Goal: Task Accomplishment & Management: Manage account settings

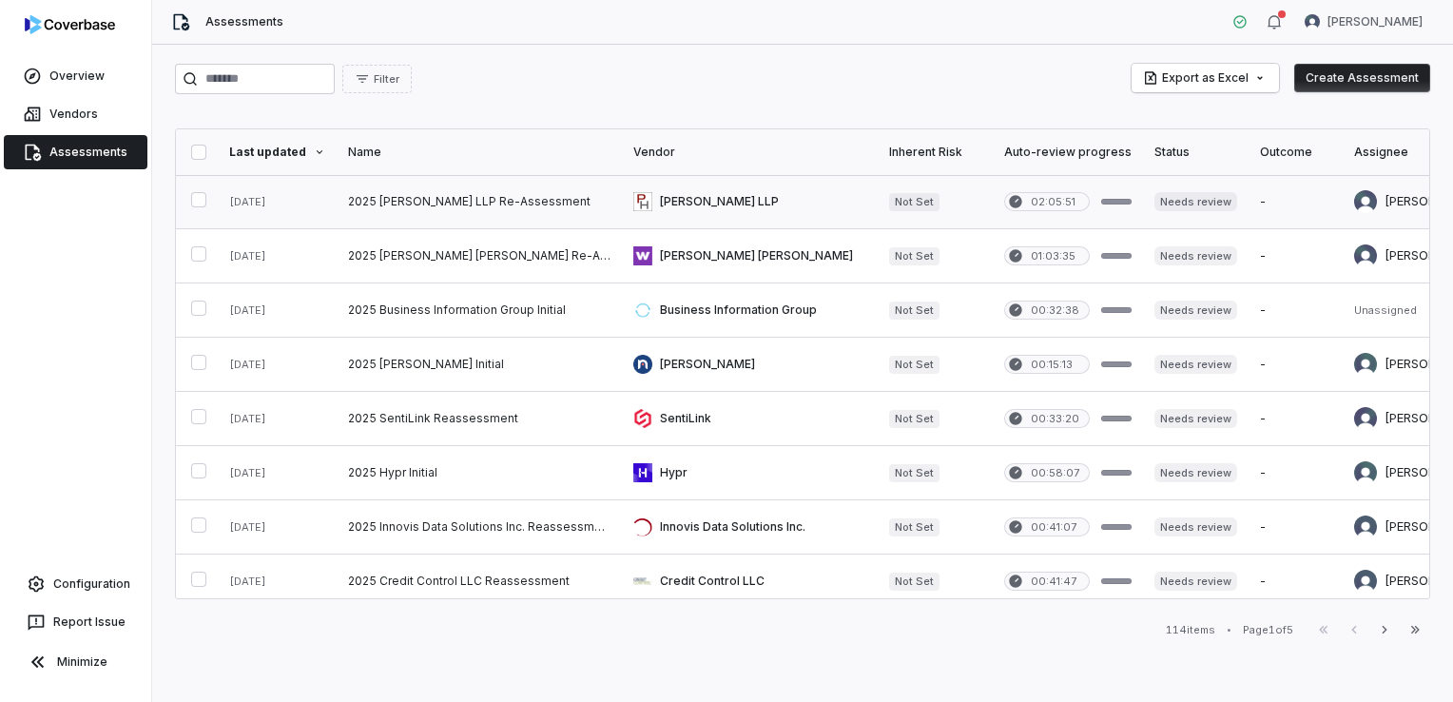
click at [487, 200] on link at bounding box center [479, 201] width 285 height 53
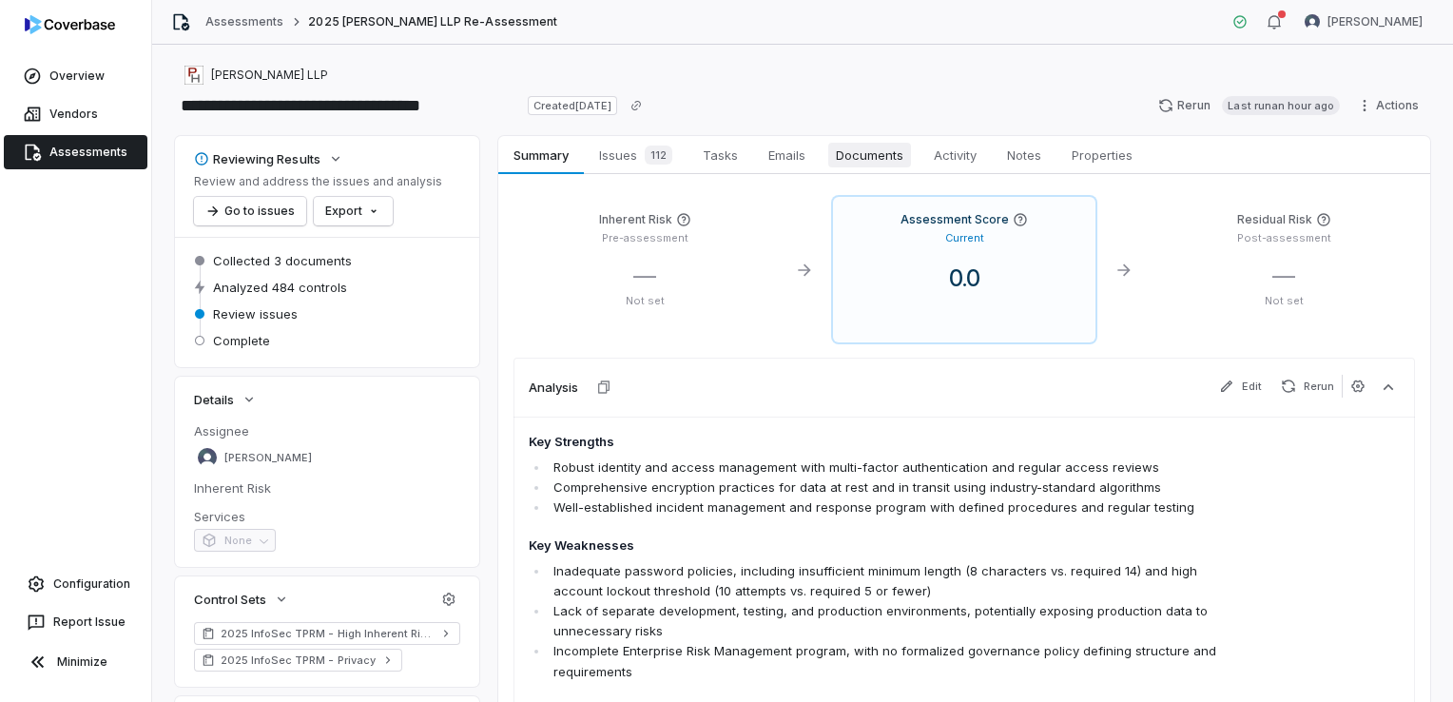
click at [845, 158] on span "Documents" at bounding box center [869, 155] width 83 height 25
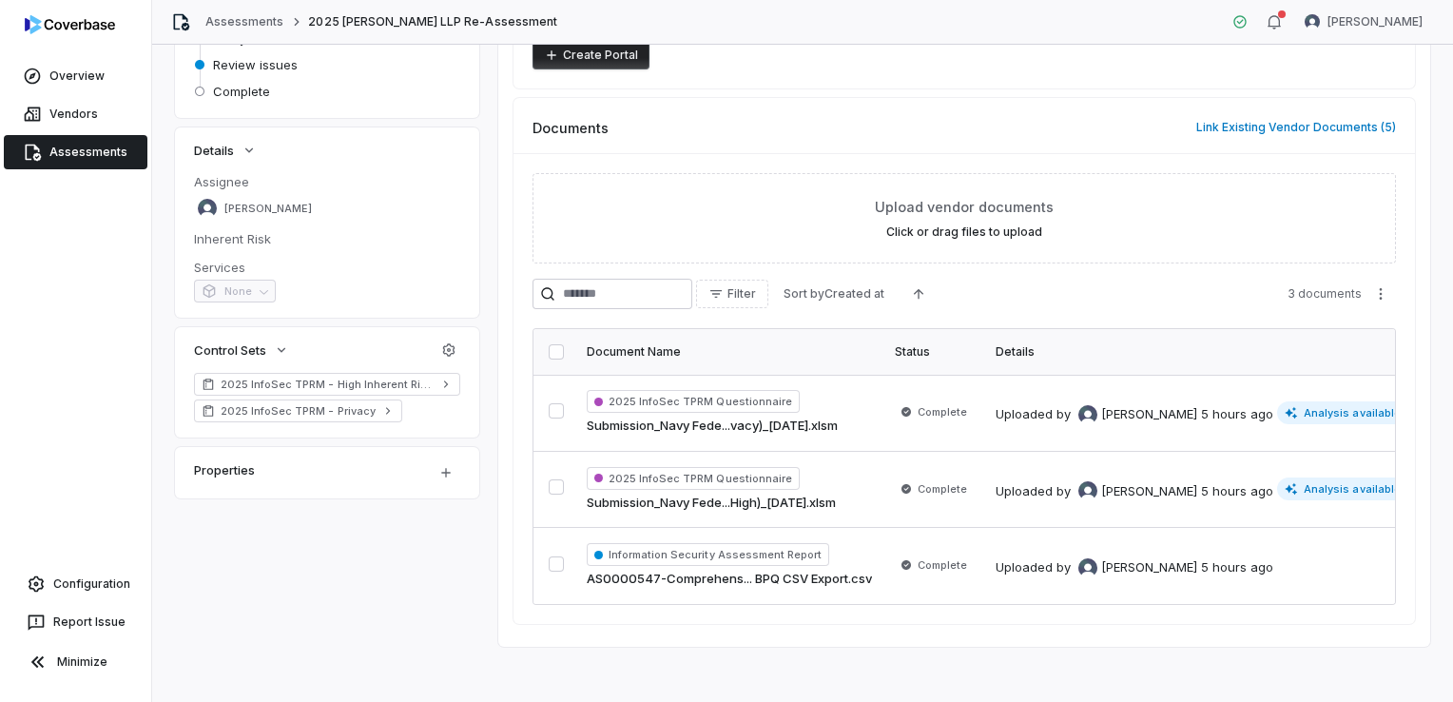
scroll to position [262, 0]
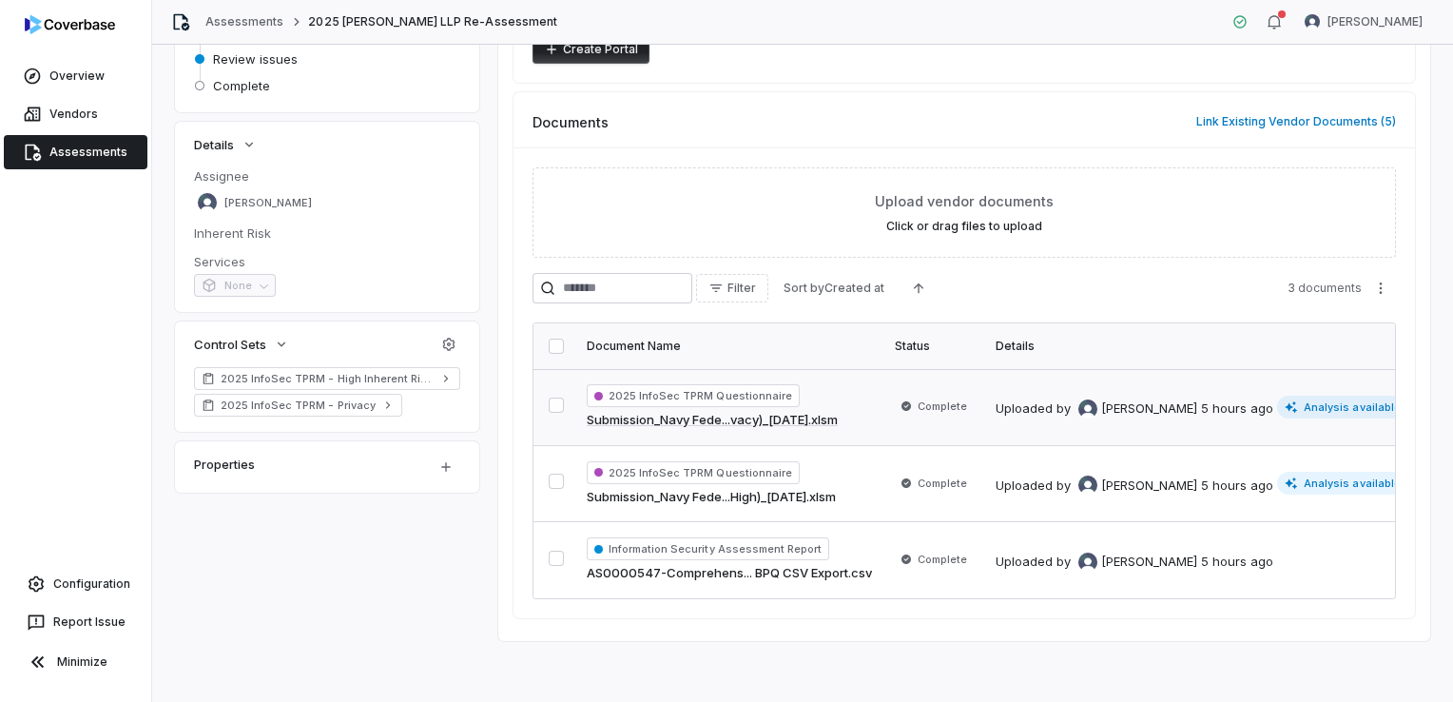
click at [554, 400] on button "button" at bounding box center [556, 405] width 15 height 15
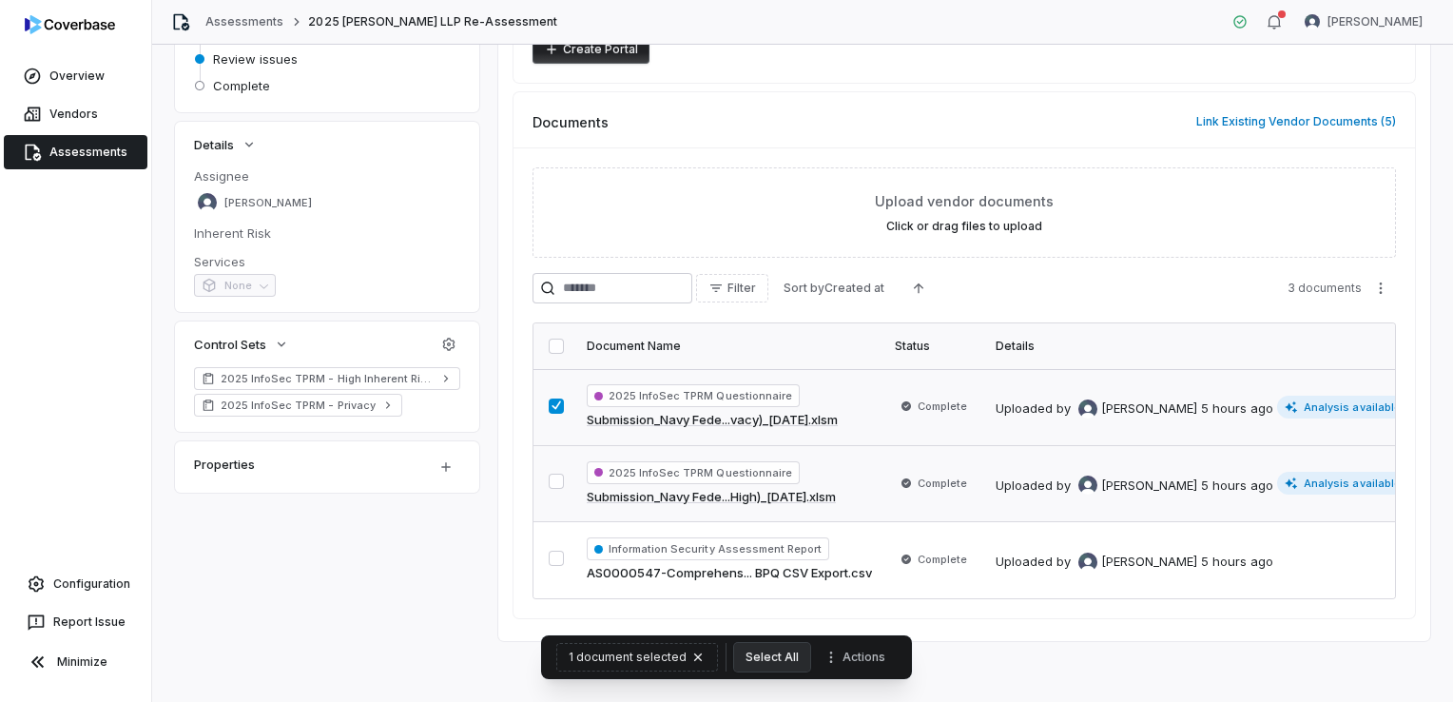
click at [553, 476] on button "button" at bounding box center [556, 481] width 15 height 15
click at [872, 658] on button "Actions" at bounding box center [862, 657] width 79 height 29
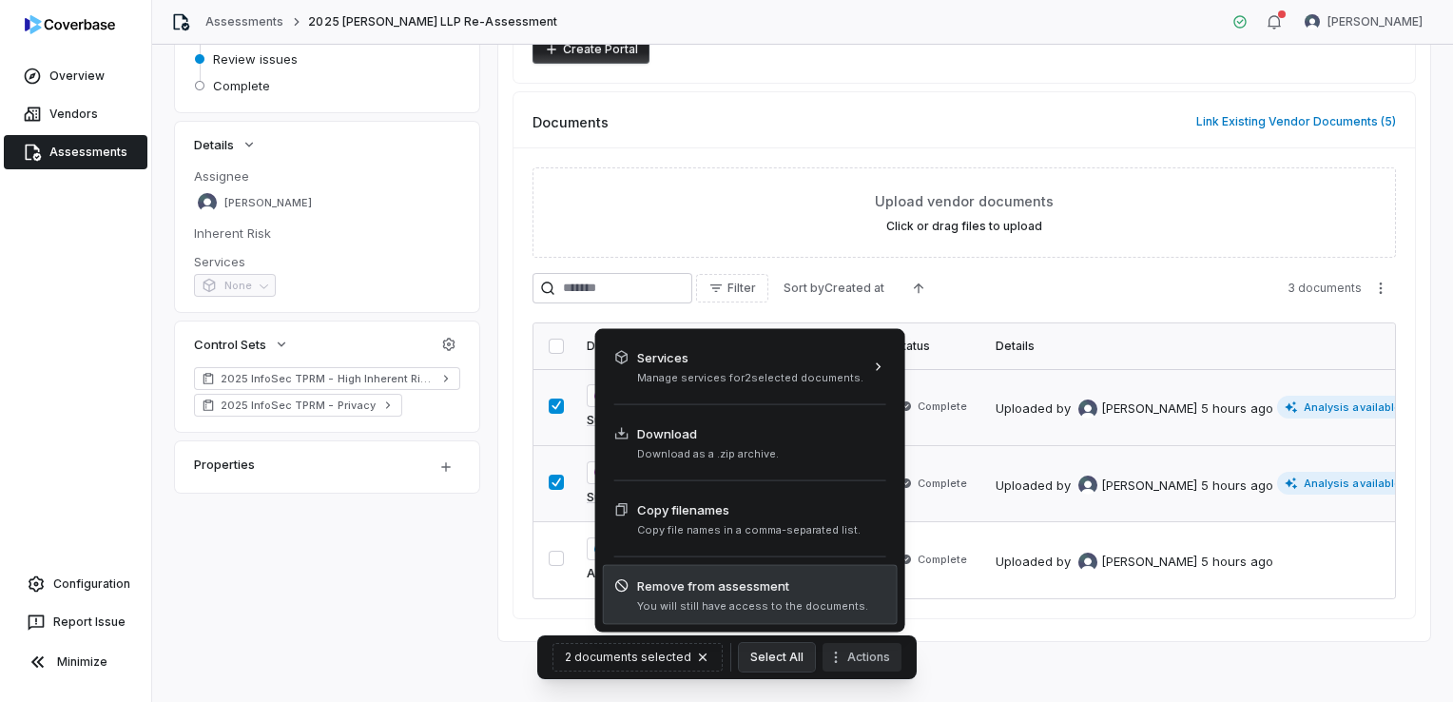
click at [784, 592] on span "Remove from assessment" at bounding box center [752, 585] width 231 height 19
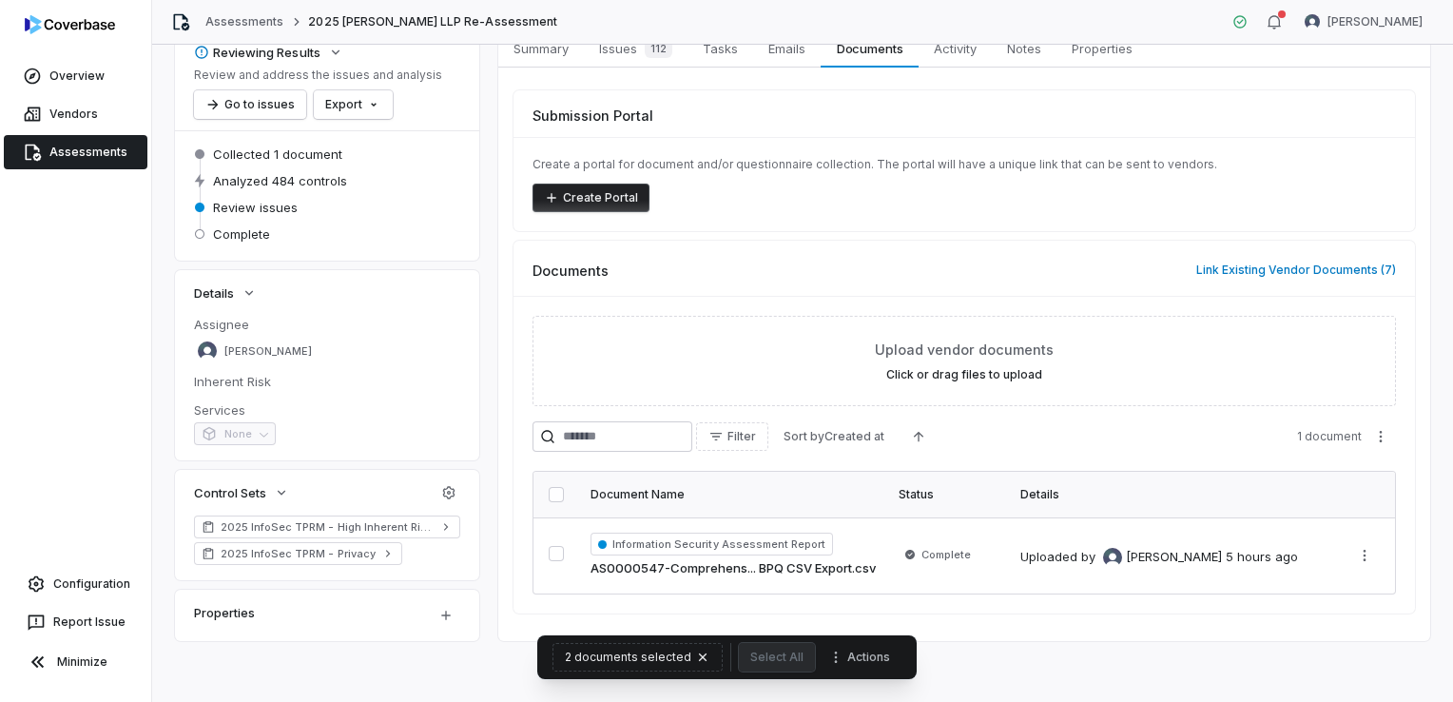
click at [765, 219] on div "Create a portal for document and/or questionnaire collection. The portal will h…" at bounding box center [965, 184] width 902 height 94
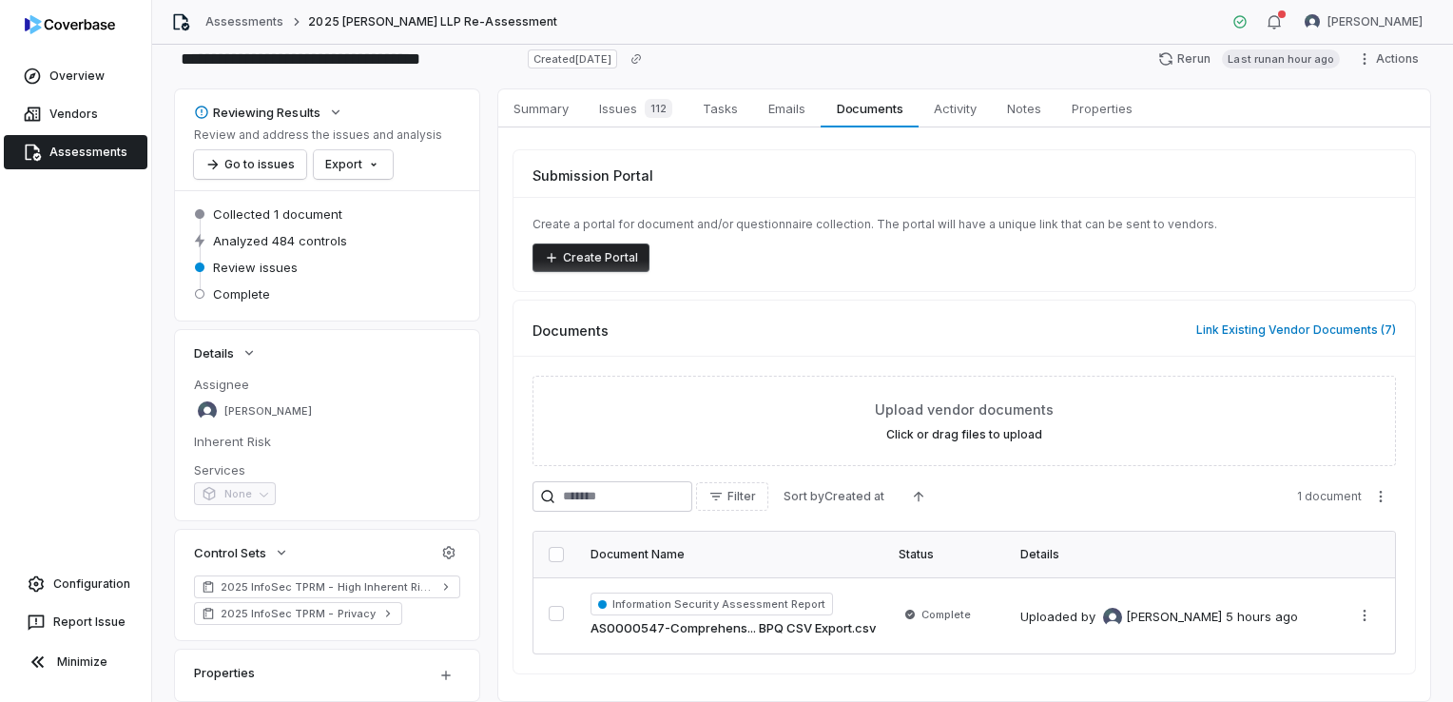
scroll to position [0, 0]
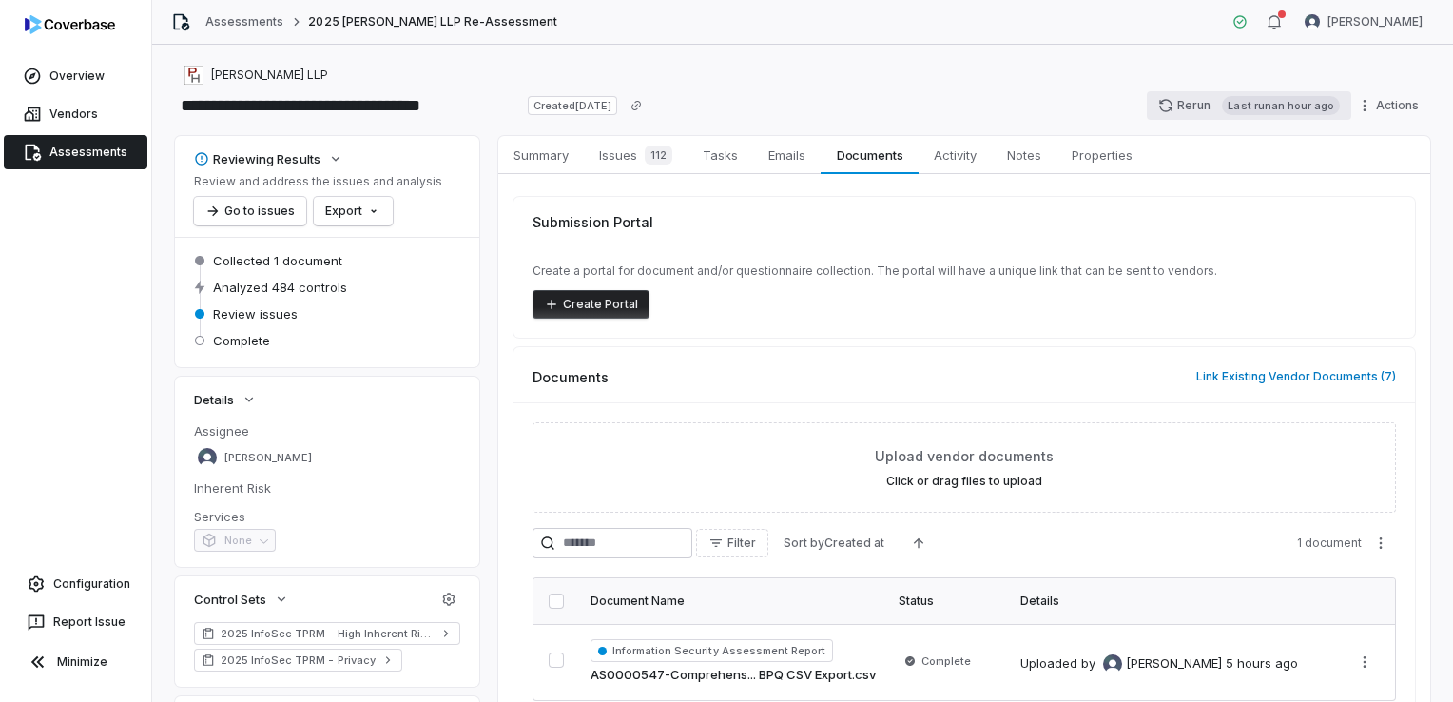
click at [1172, 103] on button "Rerun Last run an hour ago" at bounding box center [1249, 105] width 204 height 29
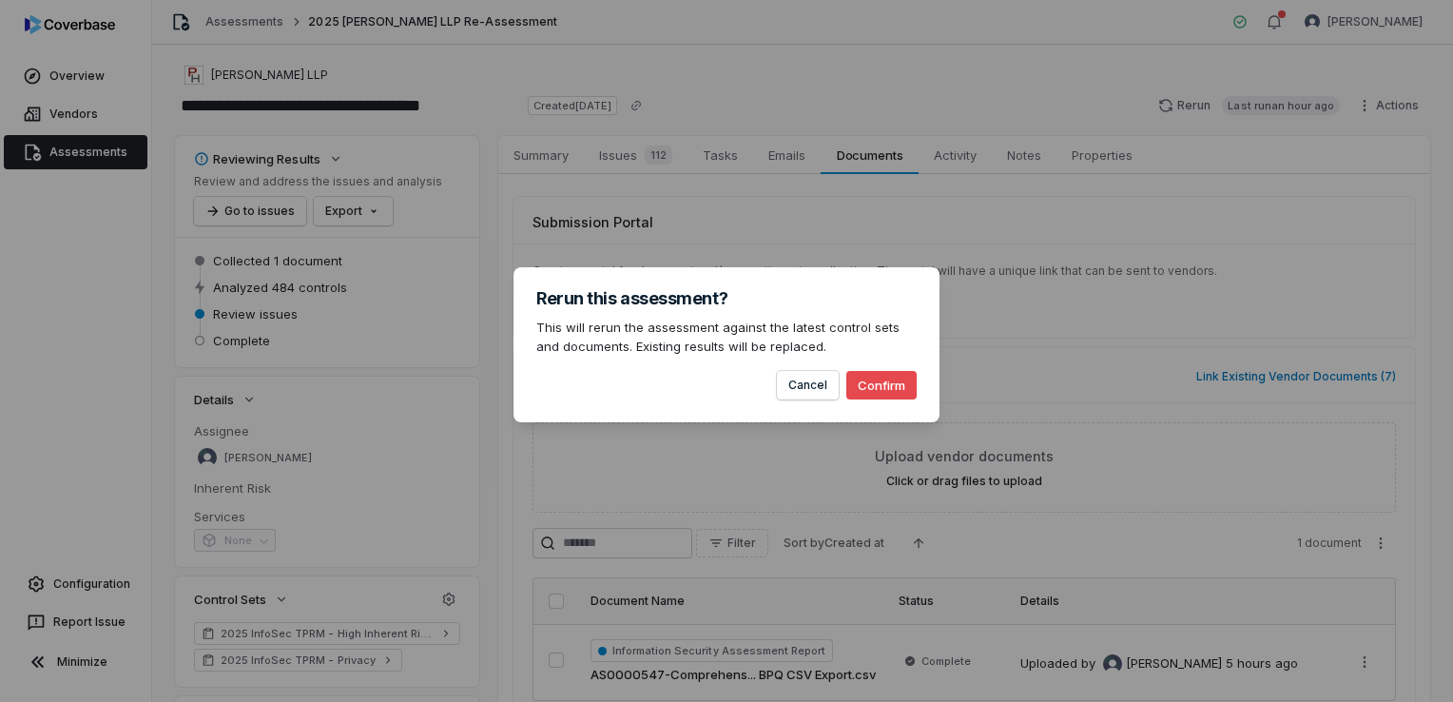
click at [895, 379] on button "Confirm" at bounding box center [881, 385] width 70 height 29
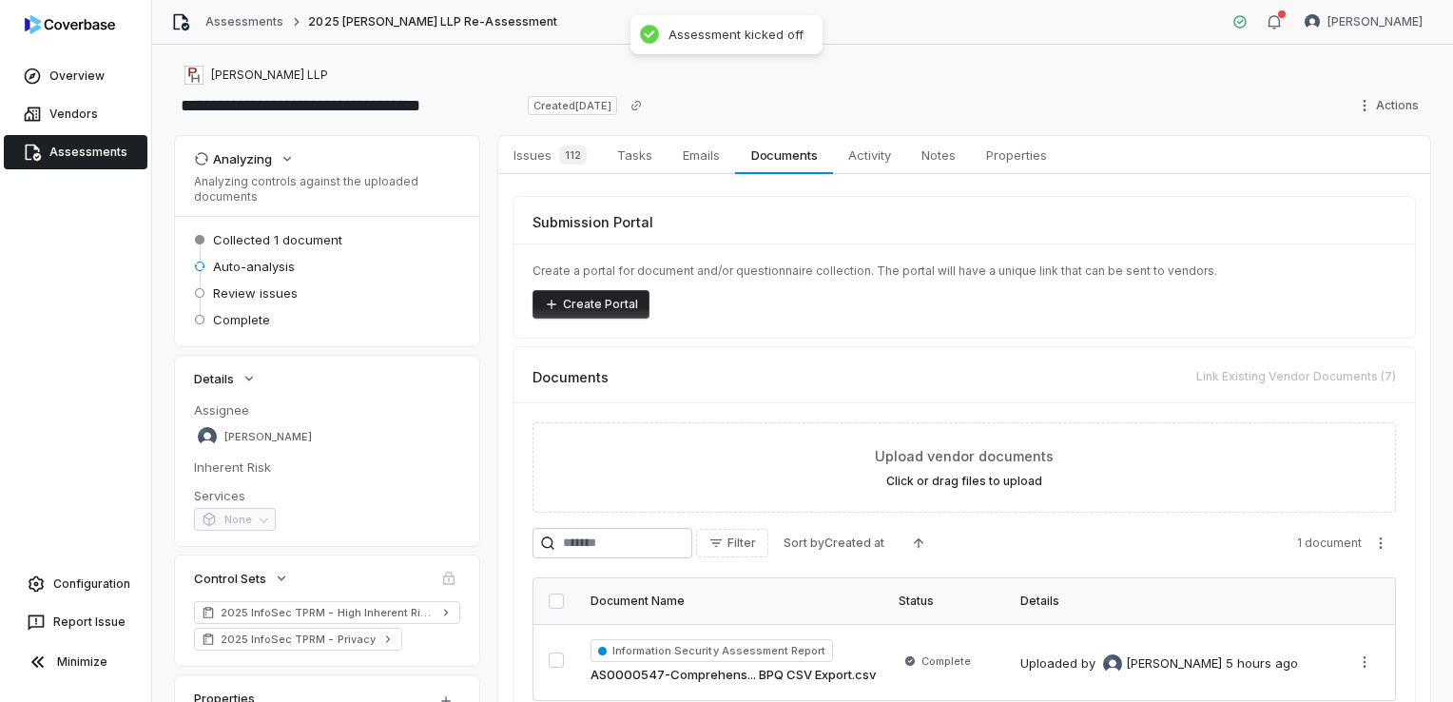
click at [57, 159] on span "Assessments" at bounding box center [88, 152] width 78 height 15
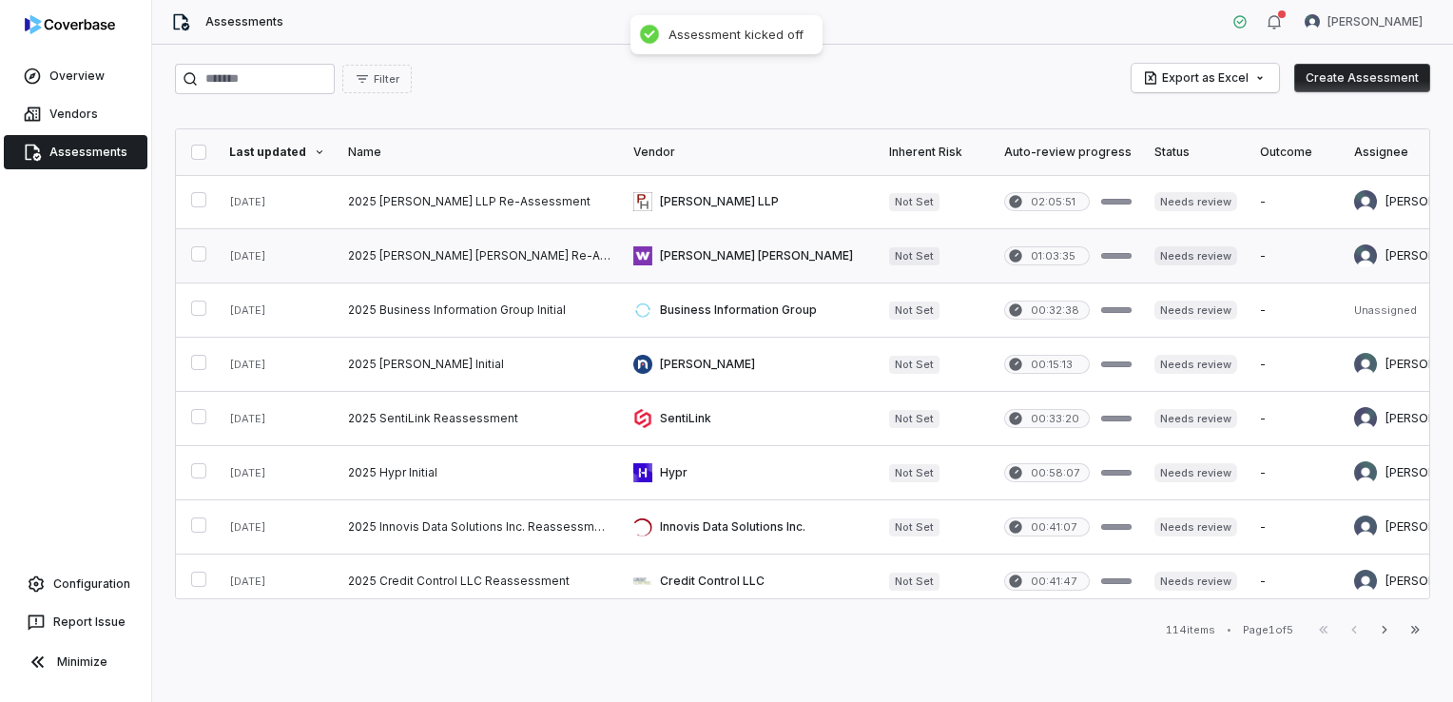
click at [403, 253] on link at bounding box center [479, 255] width 285 height 53
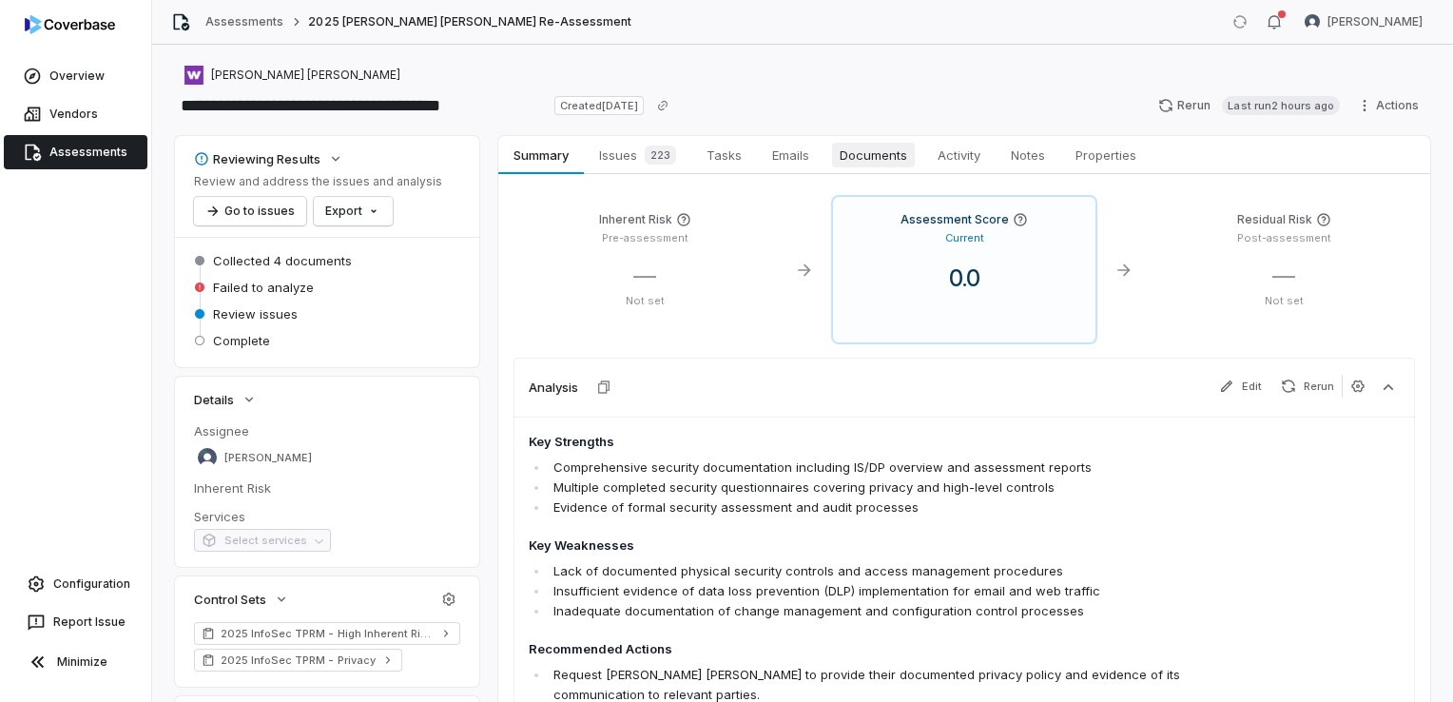
click at [875, 154] on span "Documents" at bounding box center [873, 155] width 83 height 25
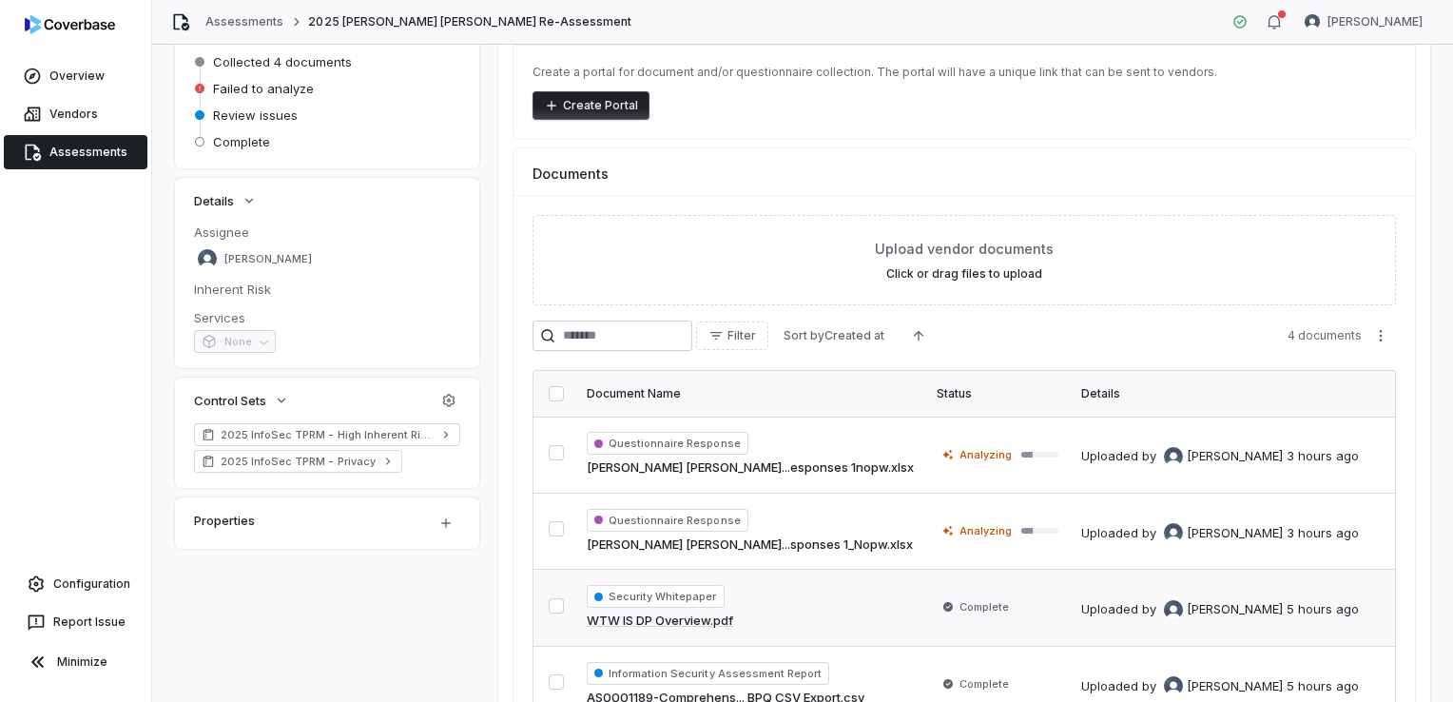
scroll to position [320, 0]
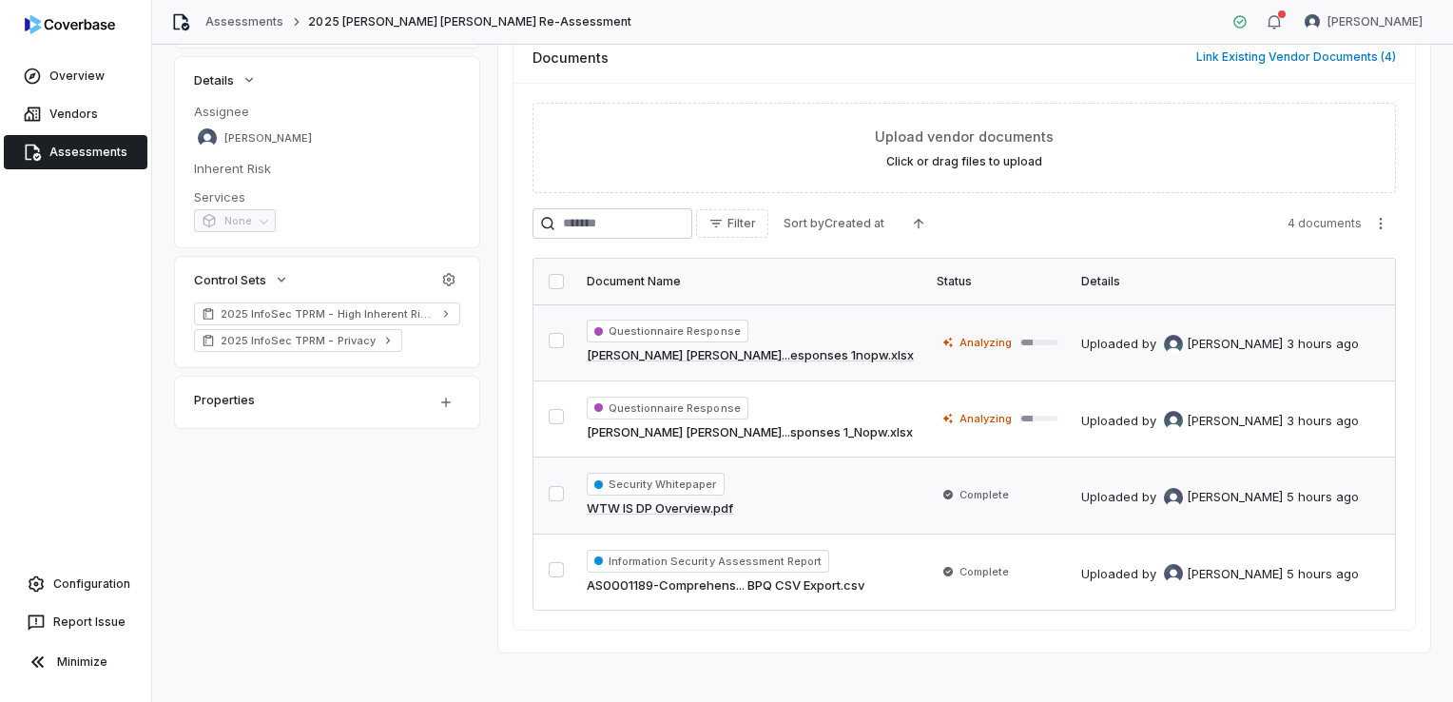
click at [560, 340] on button "button" at bounding box center [556, 340] width 15 height 15
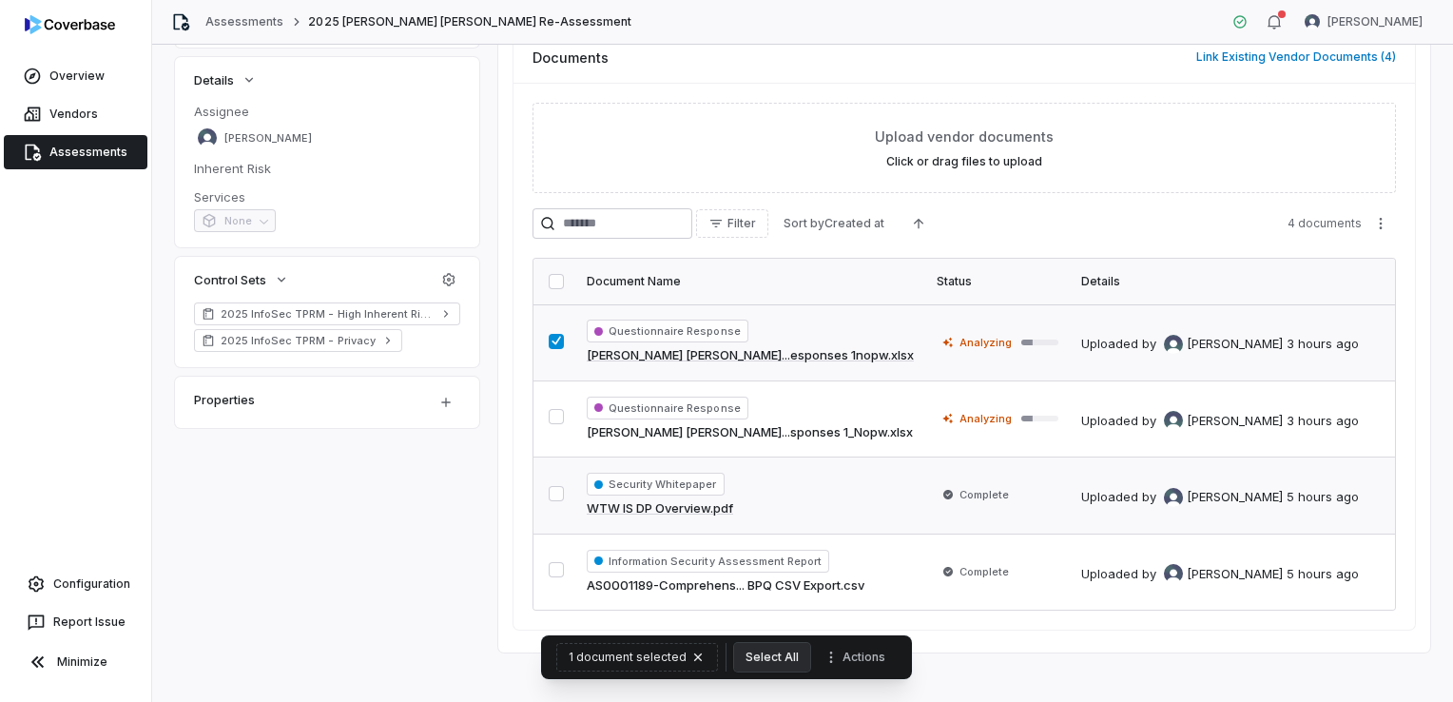
click at [552, 418] on button "button" at bounding box center [556, 416] width 15 height 15
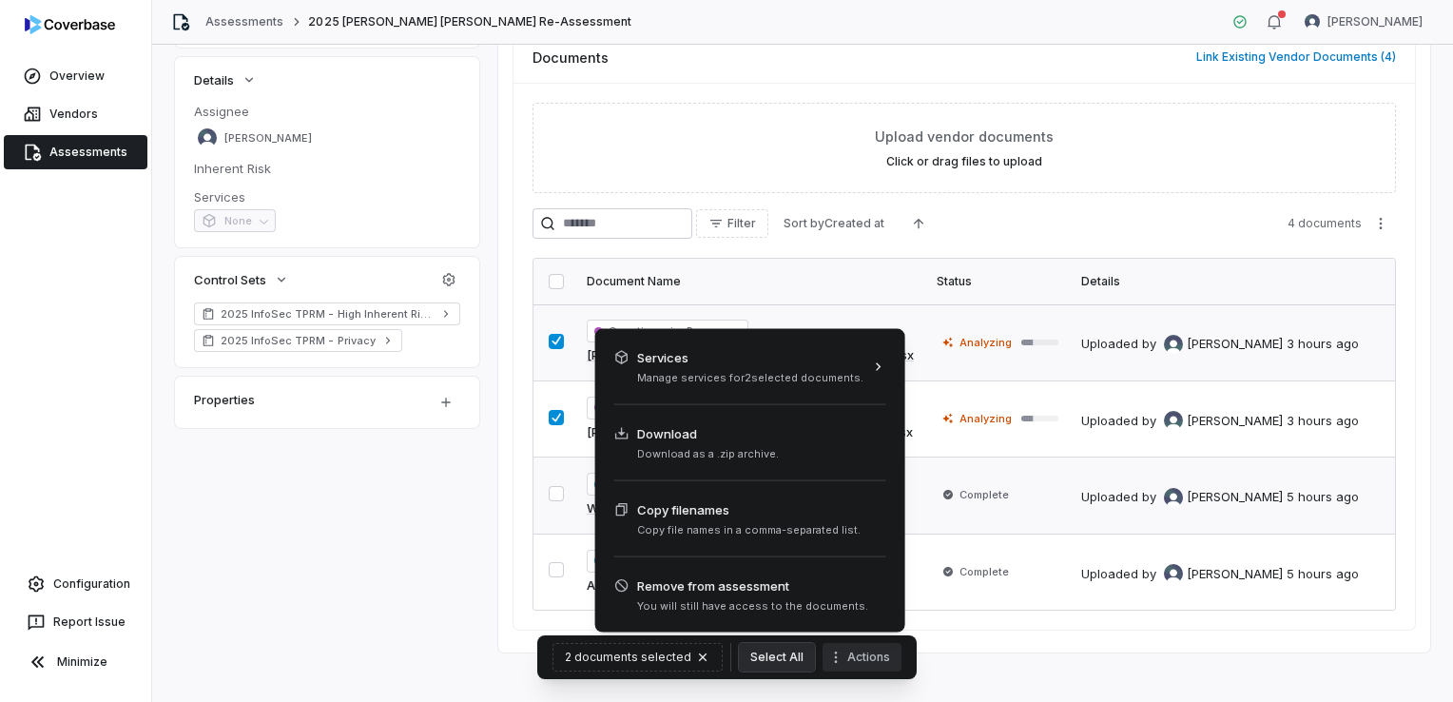
click at [847, 662] on button "Actions" at bounding box center [862, 657] width 79 height 29
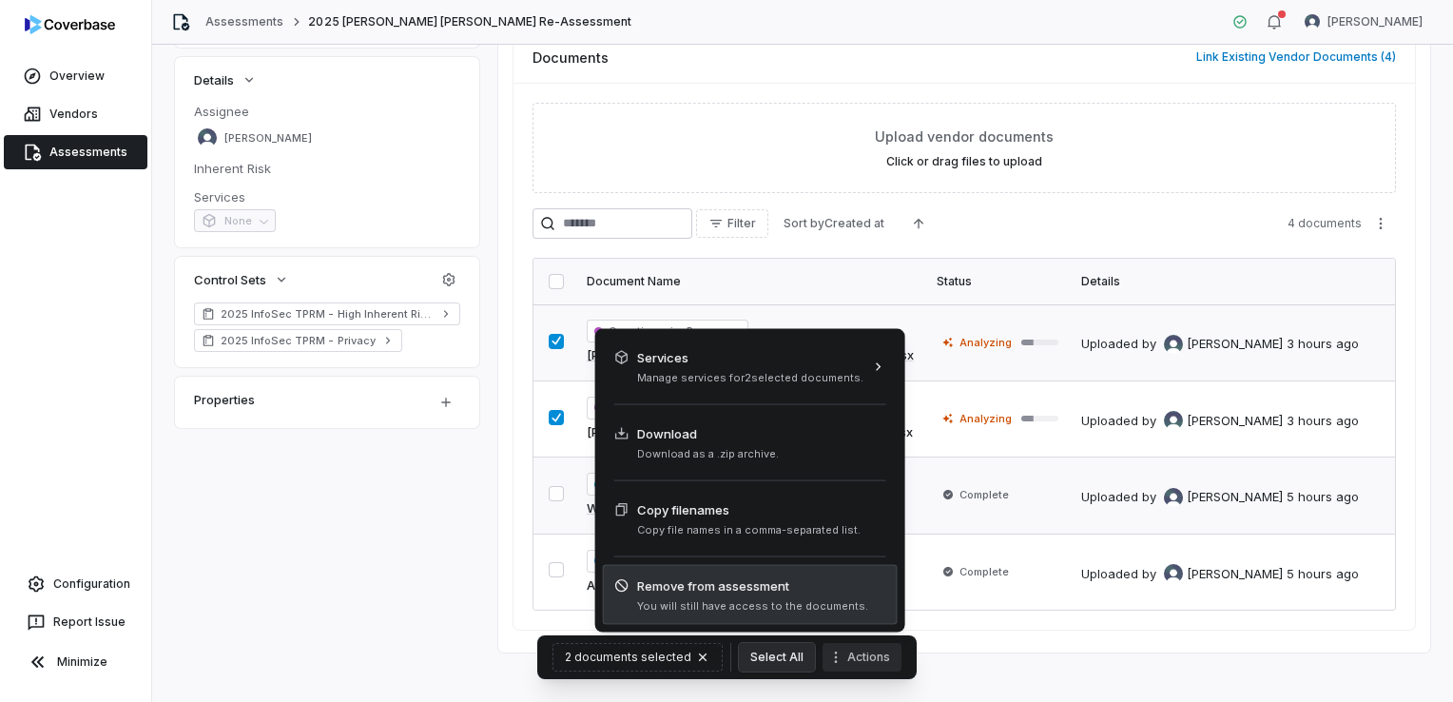
click at [767, 583] on span "Remove from assessment" at bounding box center [752, 585] width 231 height 19
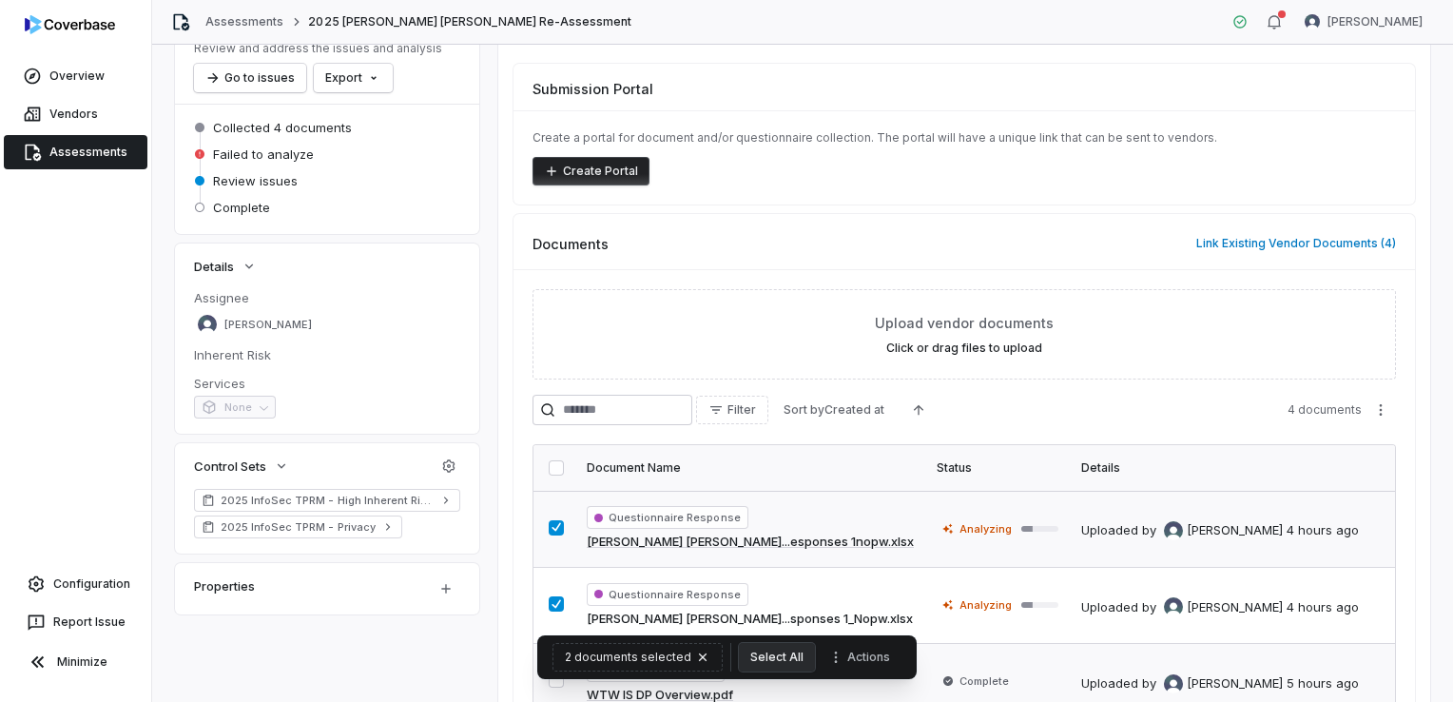
scroll to position [0, 0]
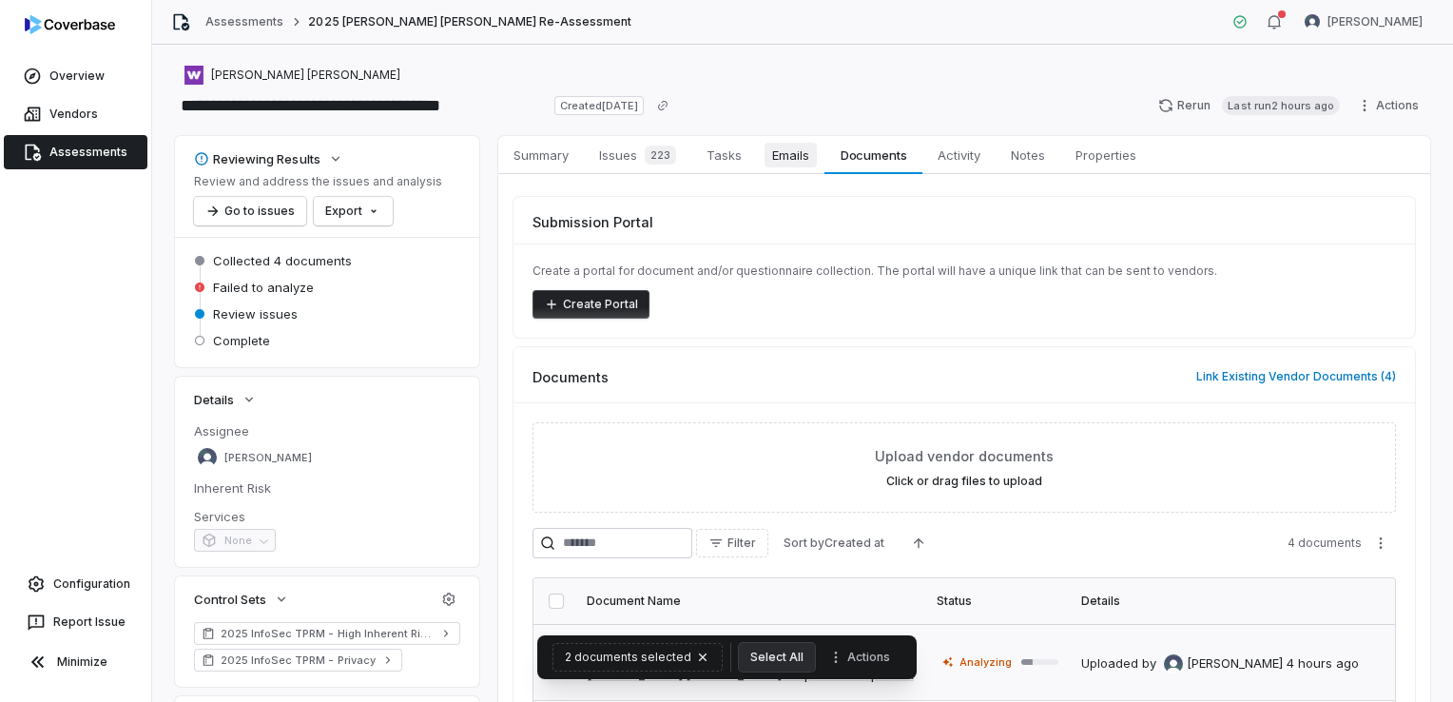
click at [788, 164] on span "Emails" at bounding box center [791, 155] width 52 height 25
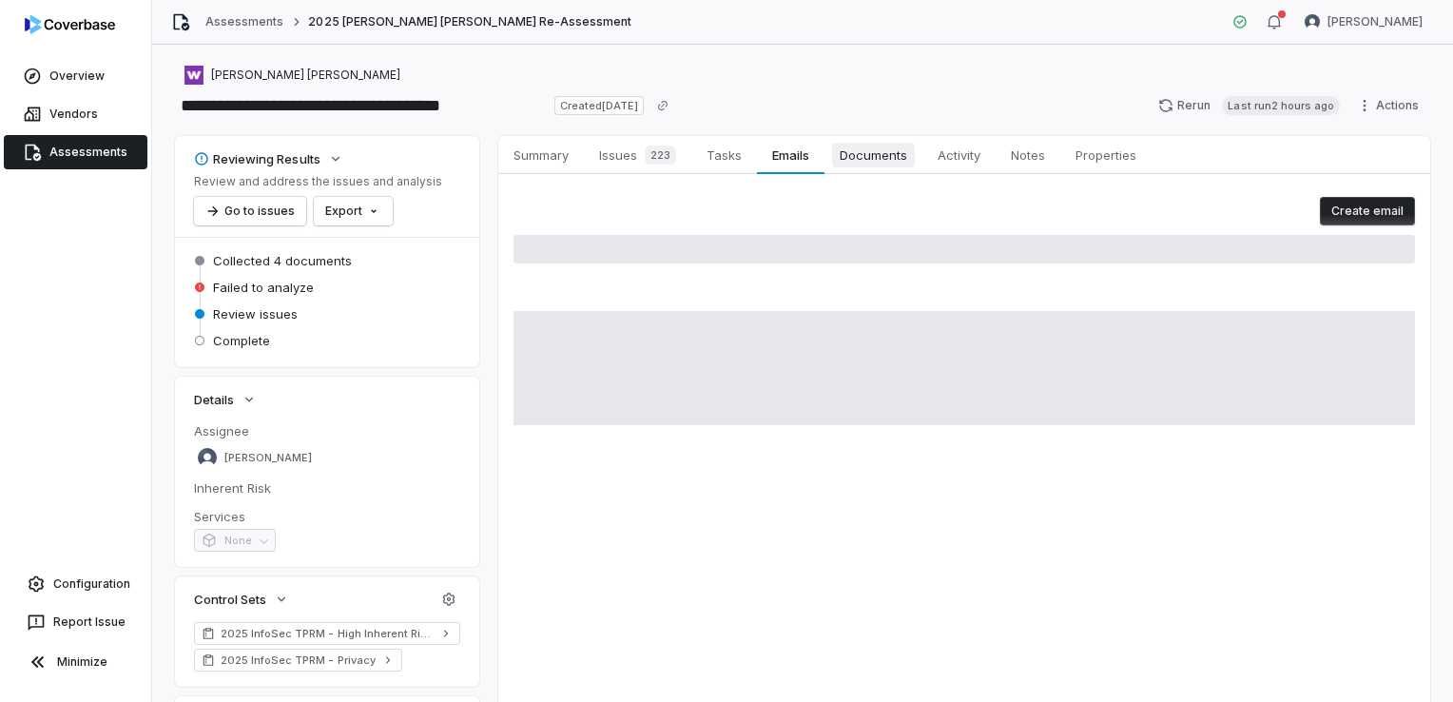
click at [861, 151] on span "Documents" at bounding box center [873, 155] width 83 height 25
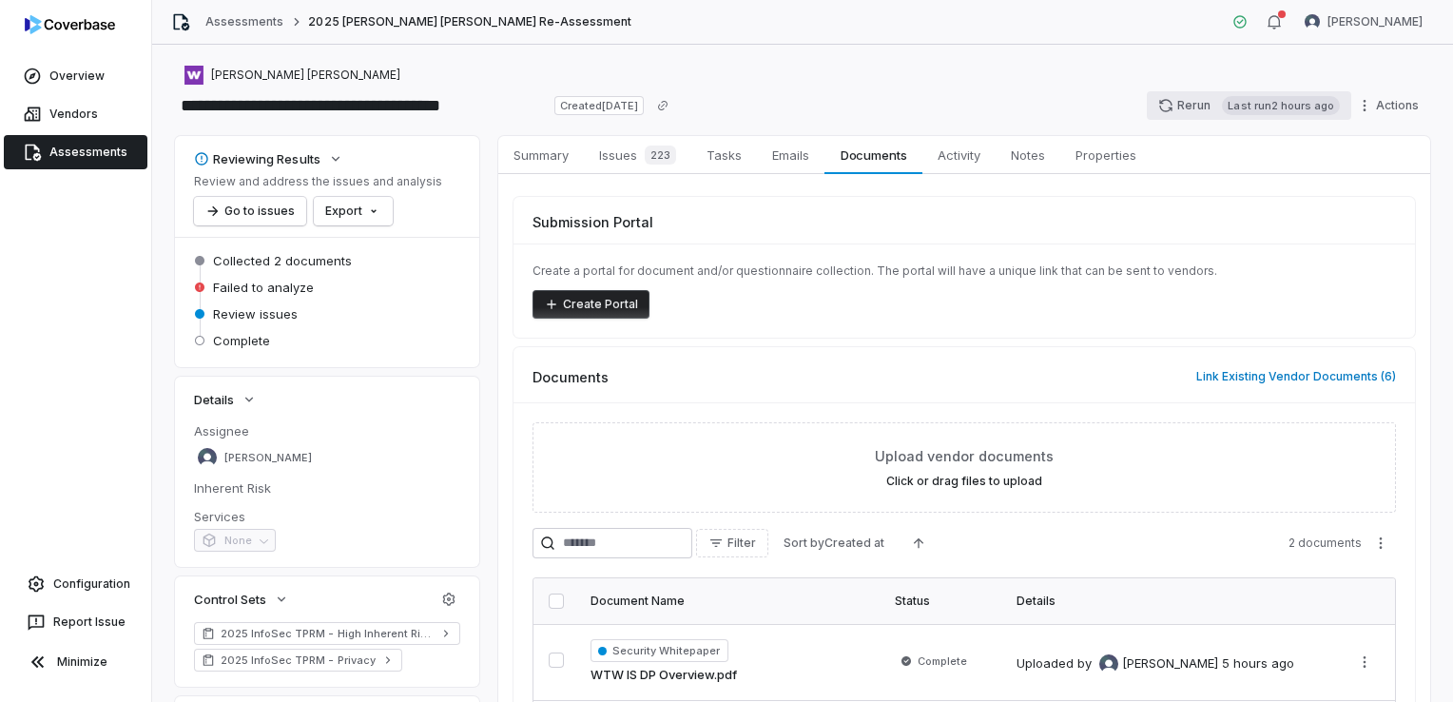
click at [1190, 107] on button "Rerun Last run 2 hours ago" at bounding box center [1249, 105] width 204 height 29
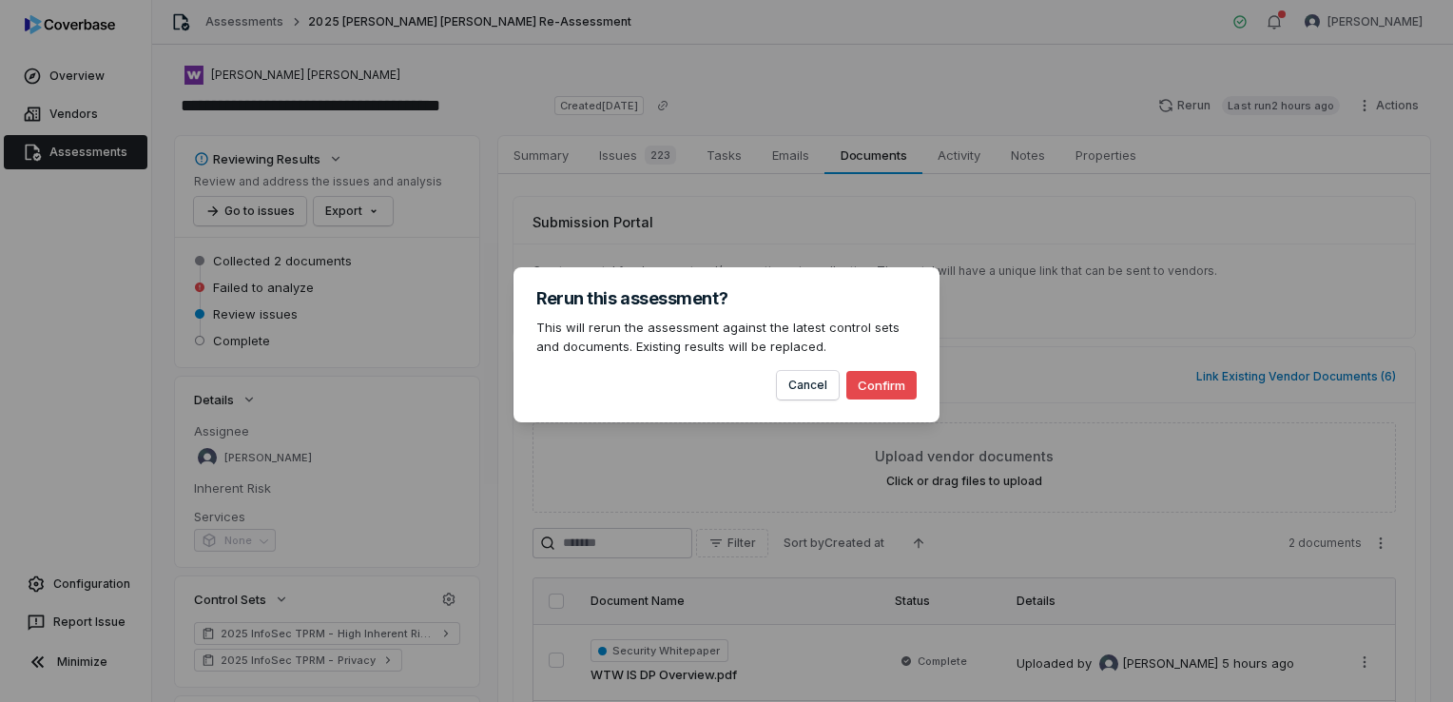
click at [858, 387] on button "Confirm" at bounding box center [881, 385] width 70 height 29
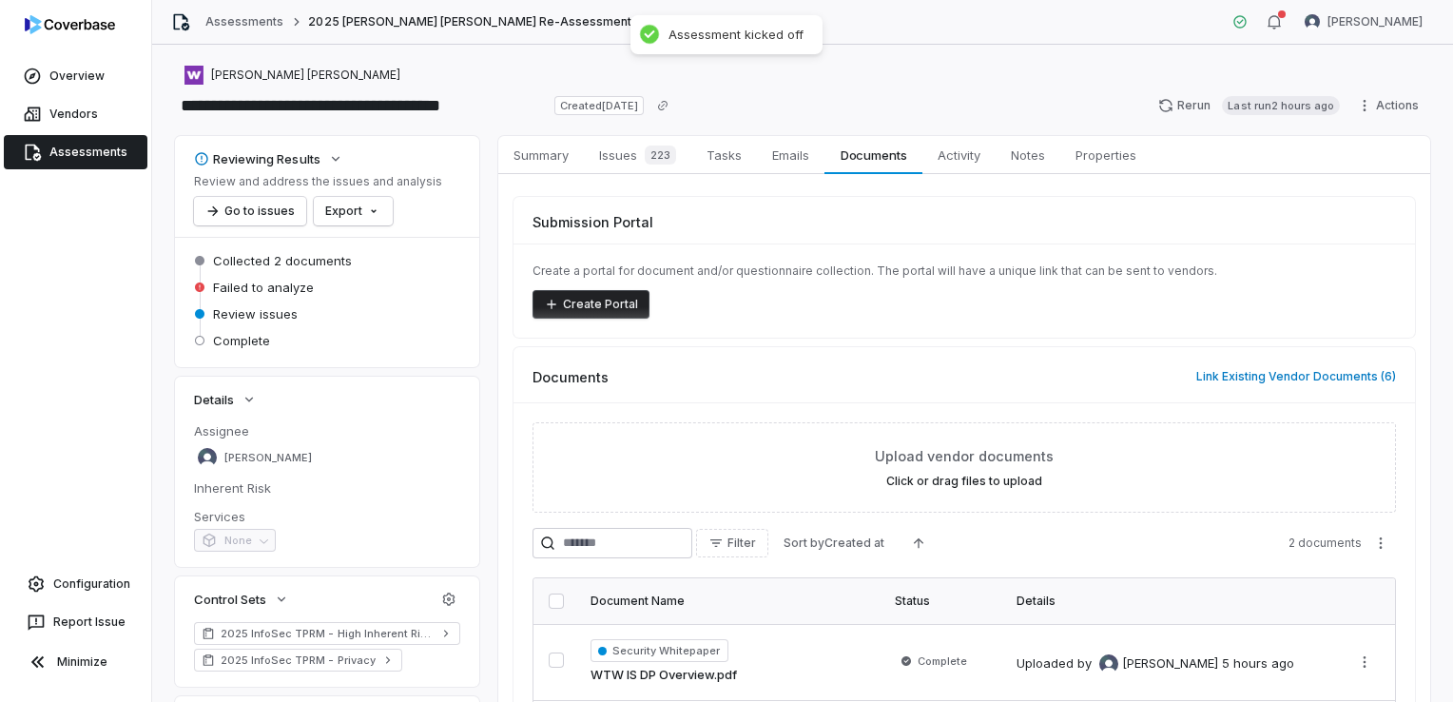
click at [108, 148] on span "Assessments" at bounding box center [88, 152] width 78 height 15
